Goal: Navigation & Orientation: Find specific page/section

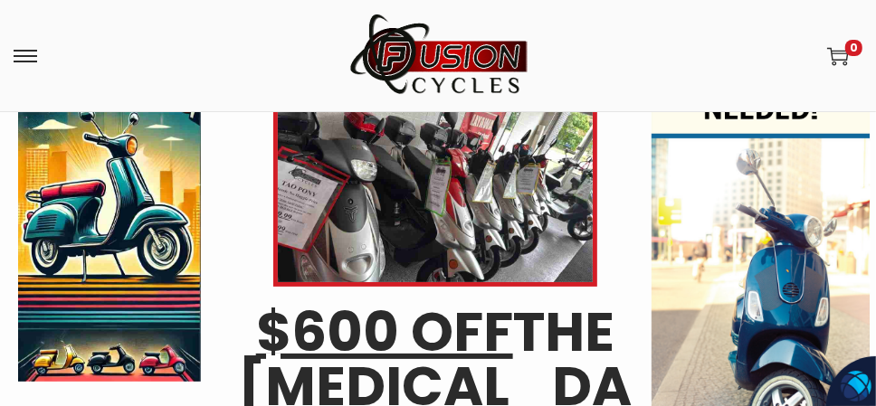
scroll to position [452, 0]
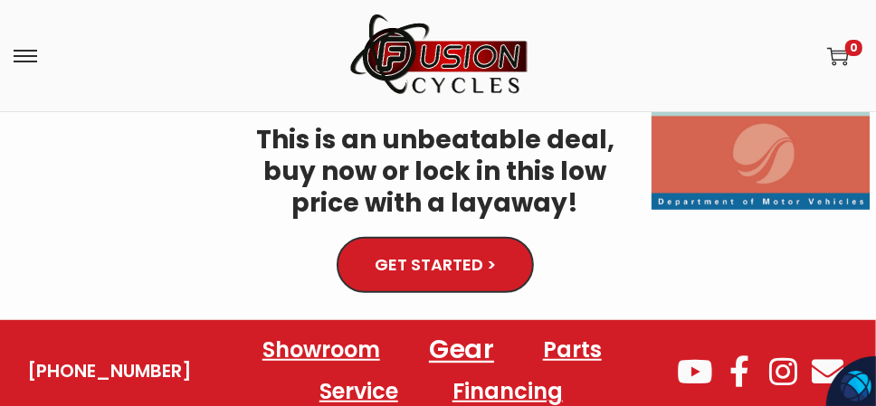
click at [445, 326] on link "Gear" at bounding box center [461, 351] width 109 height 50
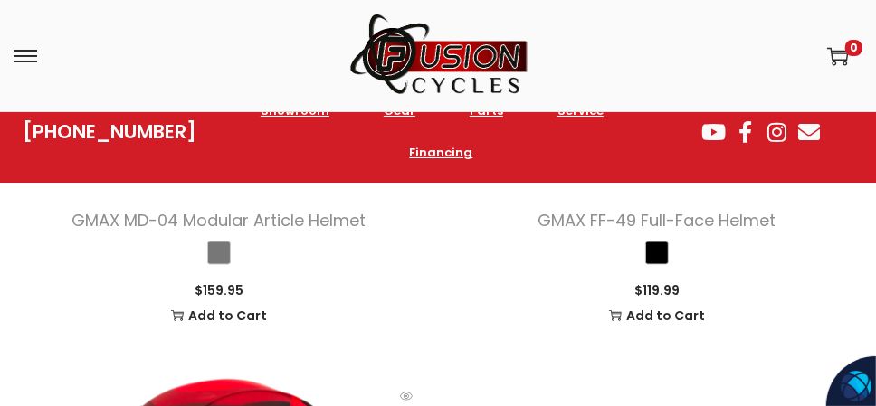
scroll to position [8976, 0]
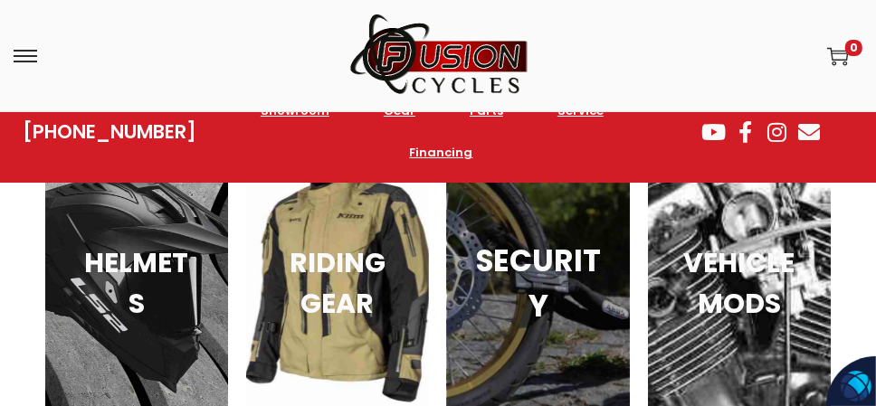
scroll to position [9066, 0]
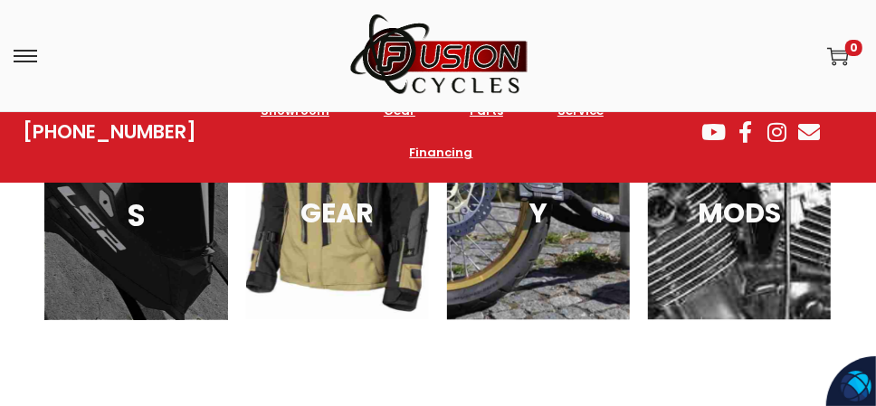
click at [101, 221] on h3 "HELMETS" at bounding box center [136, 193] width 131 height 90
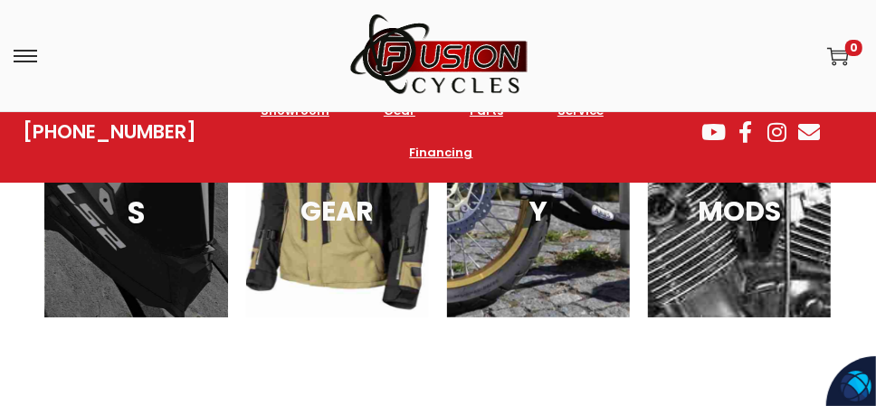
click at [90, 243] on div "HELMETS" at bounding box center [136, 190] width 183 height 253
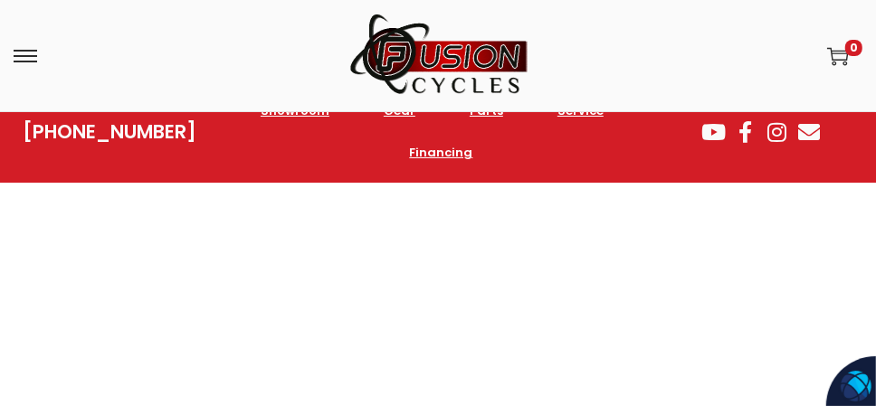
scroll to position [4524, 0]
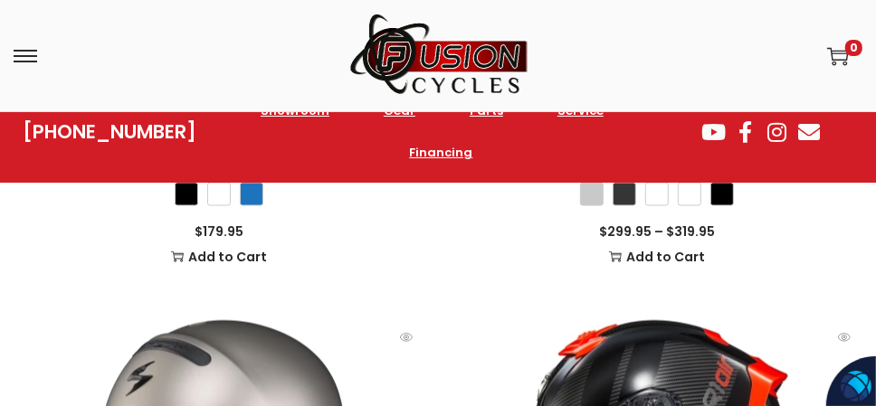
scroll to position [8324, 0]
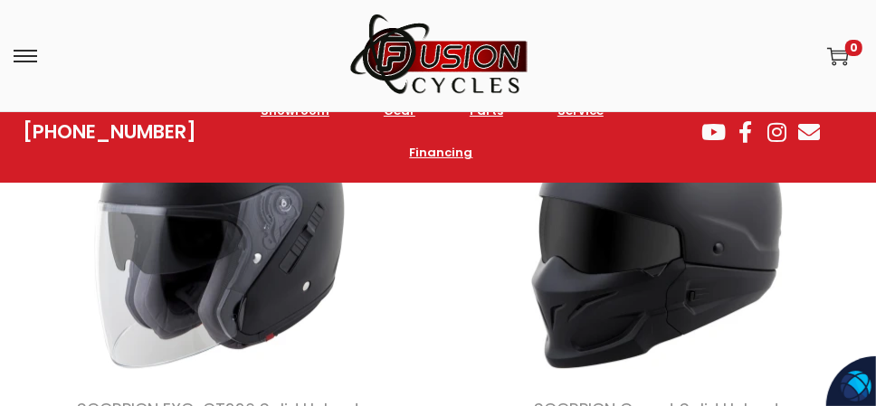
scroll to position [12758, 0]
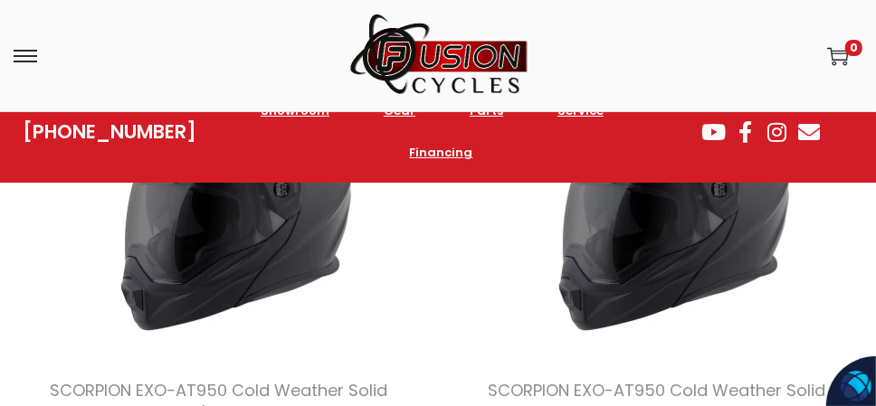
scroll to position [13210, 0]
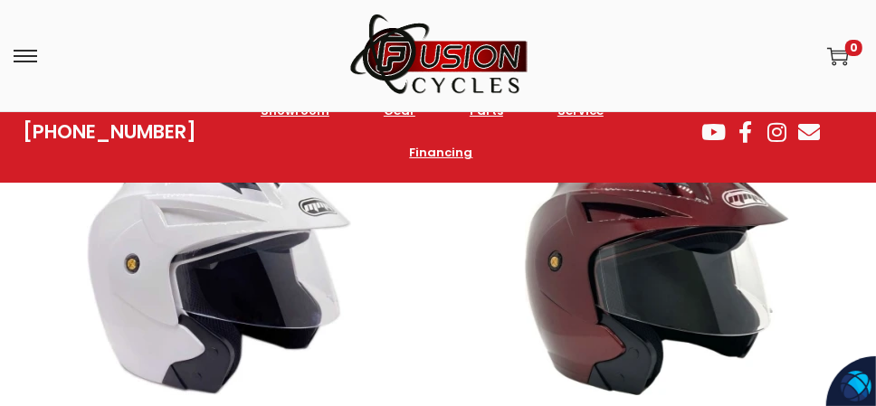
scroll to position [17101, 0]
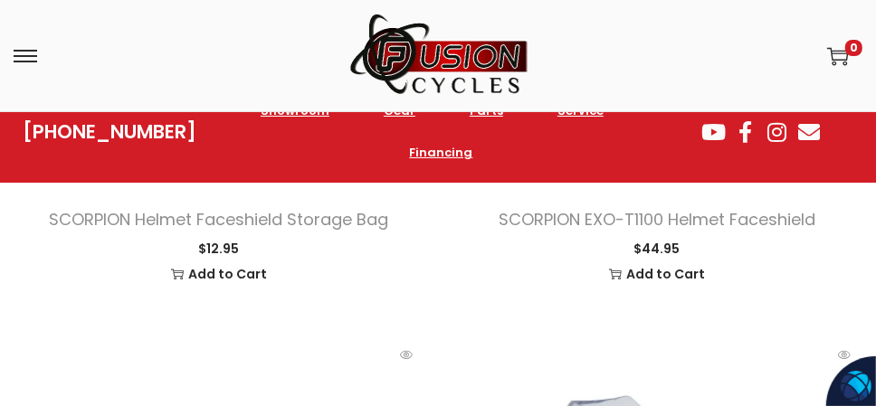
scroll to position [20538, 0]
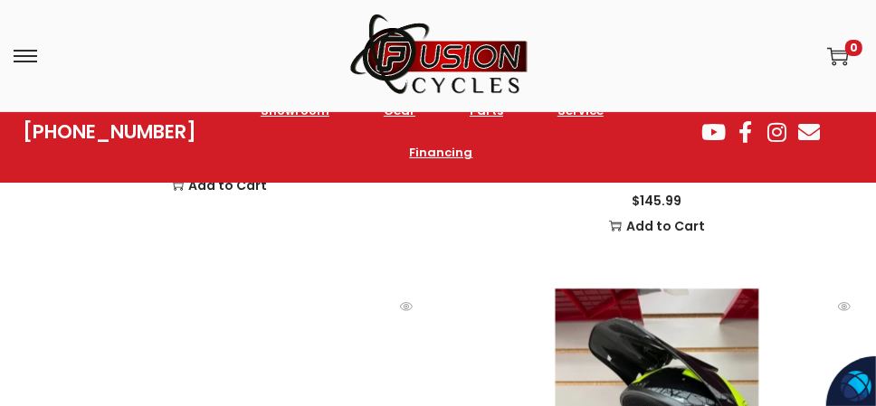
scroll to position [25334, 0]
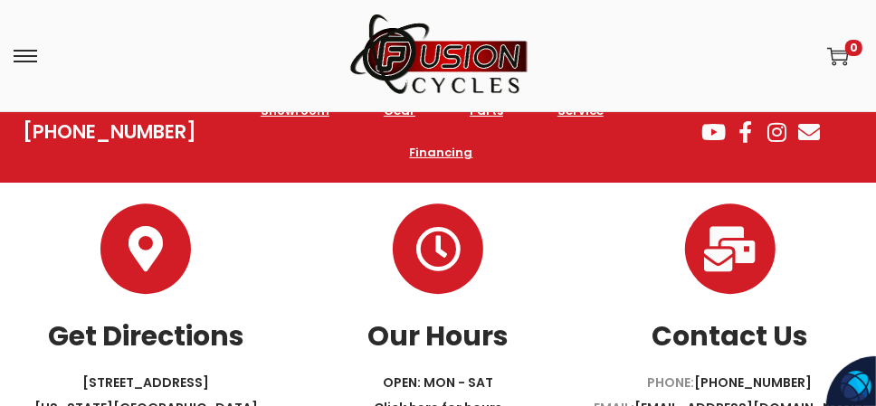
scroll to position [29884, 0]
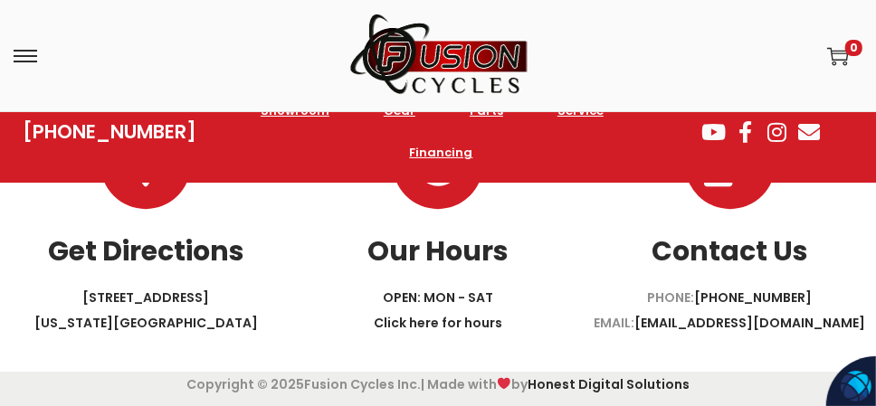
click at [425, 253] on link "Our Hours" at bounding box center [437, 251] width 141 height 39
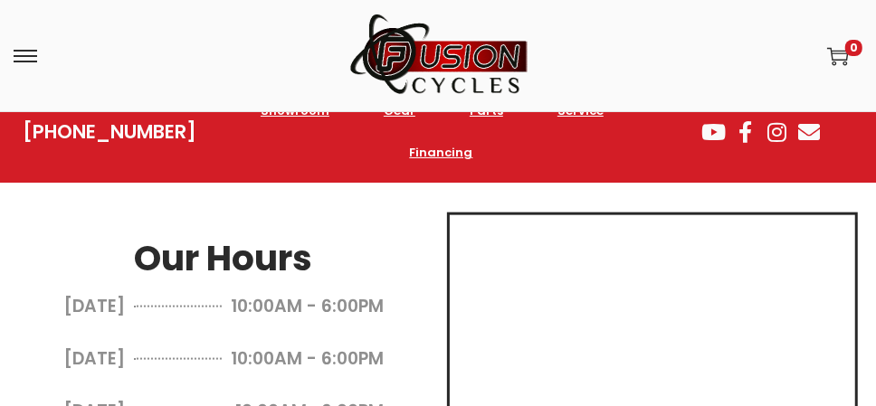
scroll to position [1031, 0]
